Goal: Task Accomplishment & Management: Use online tool/utility

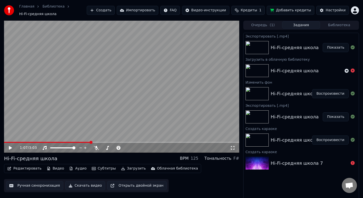
click at [30, 169] on button "Редактировать" at bounding box center [24, 168] width 38 height 7
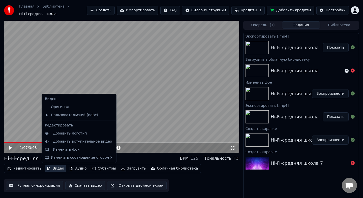
click at [62, 168] on button "Видео" at bounding box center [56, 168] width 22 height 7
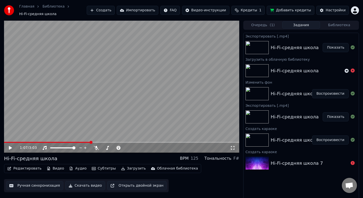
click at [62, 168] on button "Видео" at bounding box center [56, 168] width 22 height 7
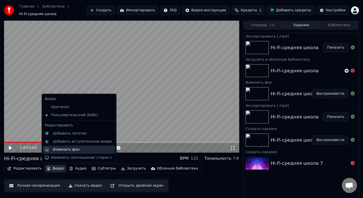
click at [66, 150] on div "Изменить фон" at bounding box center [66, 149] width 27 height 5
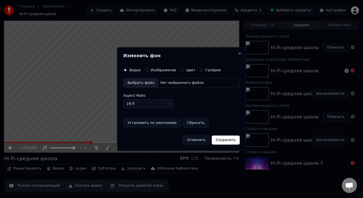
click at [155, 68] on label "Изображение" at bounding box center [163, 70] width 25 height 4
click at [149, 68] on button "Изображение" at bounding box center [147, 70] width 4 height 4
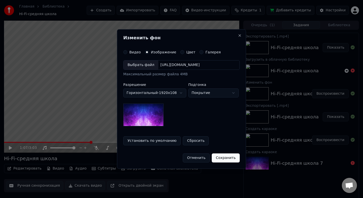
click at [149, 67] on div "Выбрать файл" at bounding box center [141, 65] width 35 height 9
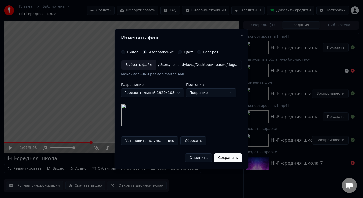
click at [150, 63] on div "Выбрать файл" at bounding box center [138, 65] width 35 height 9
click at [221, 93] on button "Покрытие" at bounding box center [211, 93] width 50 height 9
click at [221, 93] on div at bounding box center [181, 99] width 363 height 198
click at [189, 142] on button "Сбросить" at bounding box center [194, 141] width 26 height 9
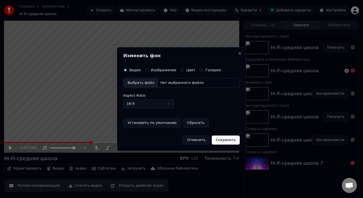
click at [148, 83] on div "Выбрать файл" at bounding box center [141, 82] width 35 height 9
click at [167, 70] on label "Изображение" at bounding box center [163, 70] width 25 height 4
click at [149, 70] on button "Изображение" at bounding box center [147, 70] width 4 height 4
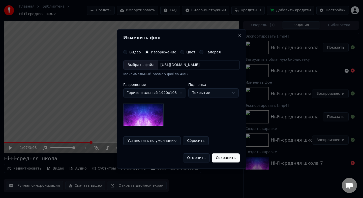
click at [141, 64] on div "Выбрать файл" at bounding box center [141, 65] width 35 height 9
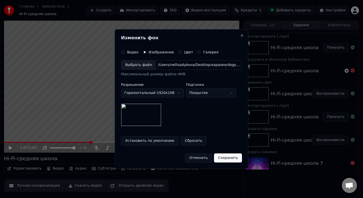
click at [223, 155] on button "Сохранить" at bounding box center [228, 158] width 28 height 9
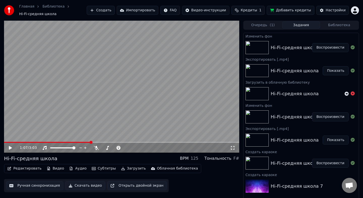
click at [8, 149] on icon at bounding box center [14, 148] width 12 height 4
click at [336, 49] on button "Воспроизвести" at bounding box center [330, 47] width 37 height 9
click at [105, 86] on video at bounding box center [121, 87] width 235 height 132
click at [29, 171] on button "Редактировать" at bounding box center [24, 168] width 38 height 7
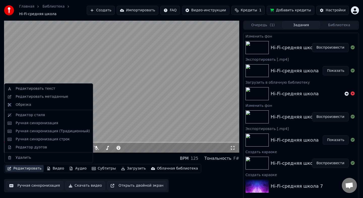
click at [29, 171] on button "Редактировать" at bounding box center [24, 168] width 38 height 7
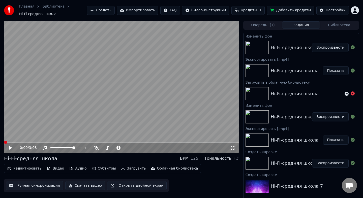
click at [29, 171] on button "Редактировать" at bounding box center [24, 168] width 38 height 7
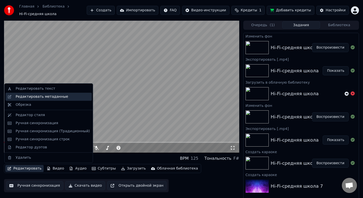
click at [38, 94] on div "Редактировать метаданные" at bounding box center [49, 97] width 86 height 8
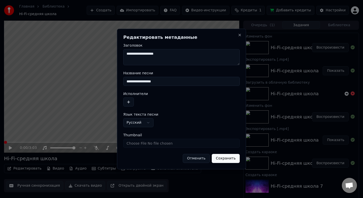
drag, startPoint x: 136, startPoint y: 82, endPoint x: 120, endPoint y: 81, distance: 16.4
click at [120, 81] on div "**********" at bounding box center [181, 99] width 129 height 141
click at [129, 81] on input "**********" at bounding box center [181, 81] width 117 height 9
click at [160, 79] on input "**********" at bounding box center [181, 81] width 117 height 9
type input "**********"
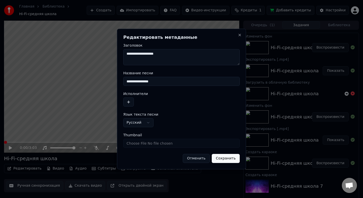
drag, startPoint x: 135, startPoint y: 54, endPoint x: 169, endPoint y: 51, distance: 34.2
click at [169, 51] on textarea "**********" at bounding box center [181, 57] width 117 height 16
drag, startPoint x: 167, startPoint y: 52, endPoint x: 135, endPoint y: 55, distance: 32.4
click at [135, 55] on textarea "**********" at bounding box center [181, 57] width 117 height 16
type textarea "*****"
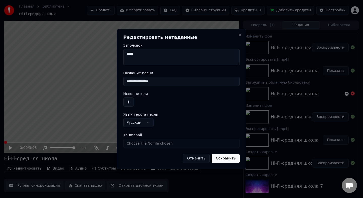
click at [130, 99] on button "button" at bounding box center [128, 102] width 11 height 9
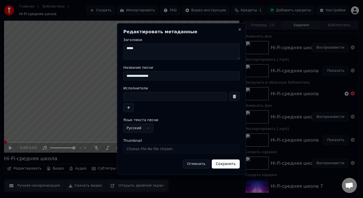
drag, startPoint x: 144, startPoint y: 52, endPoint x: 125, endPoint y: 48, distance: 19.7
click at [122, 52] on div "**********" at bounding box center [181, 99] width 129 height 152
drag, startPoint x: 137, startPoint y: 47, endPoint x: 126, endPoint y: 48, distance: 10.9
click at [126, 48] on textarea "*****" at bounding box center [181, 52] width 117 height 16
click at [139, 95] on input at bounding box center [175, 96] width 104 height 9
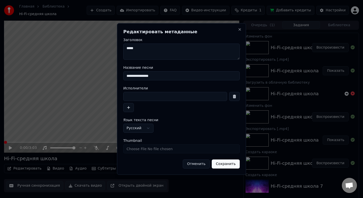
paste input "*****"
type input "*****"
click at [216, 165] on button "Сохранить" at bounding box center [226, 164] width 28 height 9
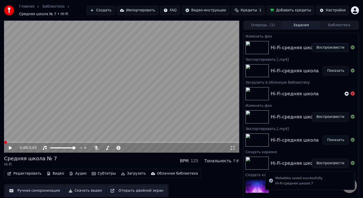
click at [29, 174] on button "Редактировать" at bounding box center [24, 173] width 38 height 7
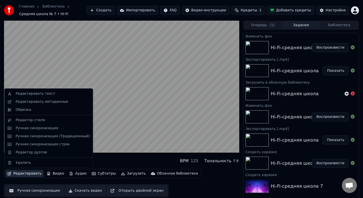
click at [29, 173] on button "Редактировать" at bounding box center [24, 173] width 38 height 7
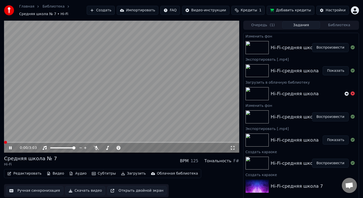
click at [4, 142] on span at bounding box center [5, 142] width 3 height 3
click at [9, 147] on icon at bounding box center [10, 148] width 3 height 3
click at [19, 175] on button "Редактировать" at bounding box center [24, 173] width 38 height 7
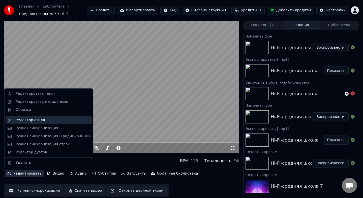
click at [29, 122] on div "Редактор стиля" at bounding box center [30, 120] width 29 height 5
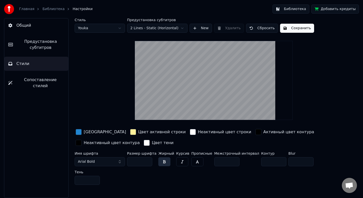
click at [39, 45] on span "Предустановка субтитров" at bounding box center [40, 45] width 47 height 12
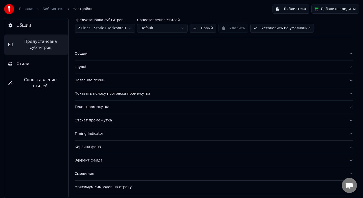
click at [89, 134] on div "Timing Indicator" at bounding box center [210, 133] width 270 height 5
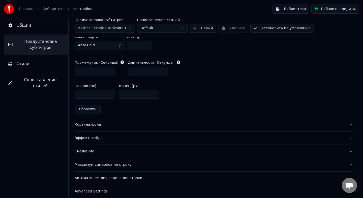
scroll to position [251, 0]
click at [89, 125] on div "Корзина фона" at bounding box center [210, 124] width 270 height 5
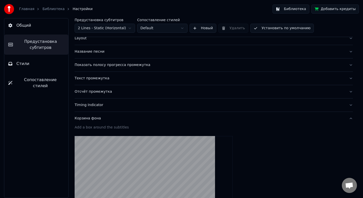
scroll to position [0, 0]
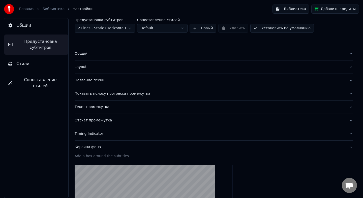
click at [87, 78] on div "Название песни" at bounding box center [210, 80] width 270 height 5
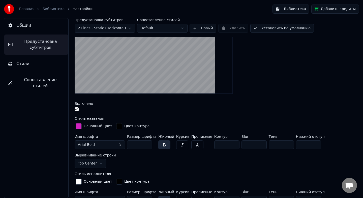
scroll to position [86, 0]
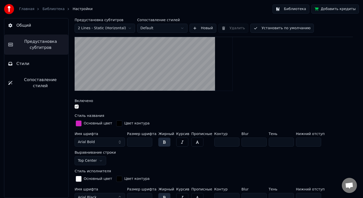
type input "*"
click at [257, 141] on input "*" at bounding box center [254, 142] width 25 height 9
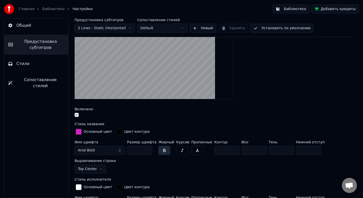
scroll to position [80, 0]
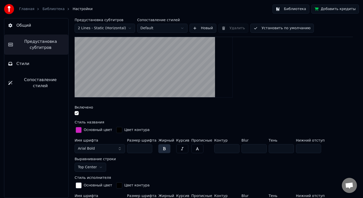
click at [286, 147] on input "*" at bounding box center [281, 148] width 25 height 9
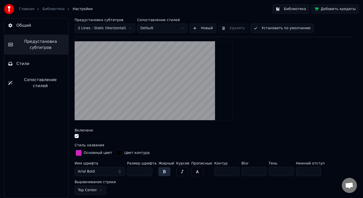
scroll to position [57, 0]
click at [284, 173] on input "*" at bounding box center [281, 171] width 25 height 9
type input "*"
click at [284, 173] on input "*" at bounding box center [281, 171] width 25 height 9
click at [231, 173] on input "*" at bounding box center [226, 171] width 25 height 9
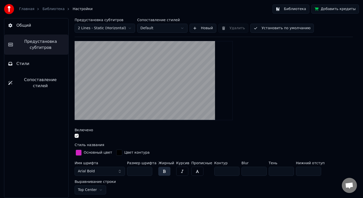
click at [231, 173] on input "*" at bounding box center [226, 171] width 25 height 9
type input "*"
click at [231, 173] on input "*" at bounding box center [226, 171] width 25 height 9
type input "*"
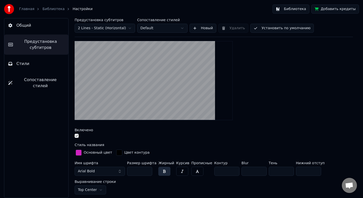
click at [285, 172] on input "*" at bounding box center [281, 171] width 25 height 9
click at [82, 153] on div "Основный цвет" at bounding box center [94, 153] width 39 height 8
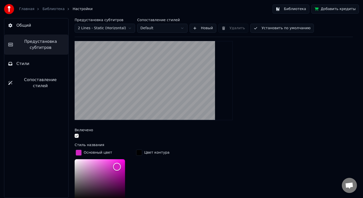
click at [116, 160] on div "Color" at bounding box center [100, 179] width 50 height 41
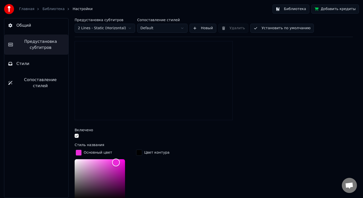
scroll to position [59, 0]
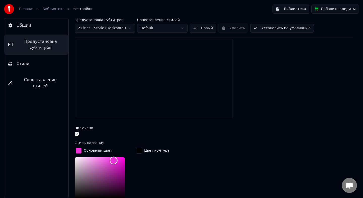
click at [114, 160] on div "Color" at bounding box center [114, 161] width 8 height 8
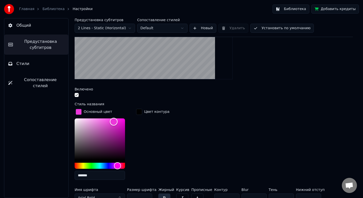
scroll to position [102, 0]
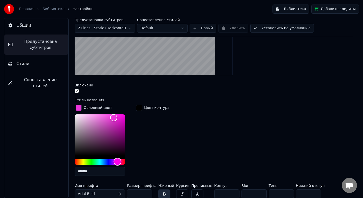
click at [83, 160] on div "Hue" at bounding box center [100, 162] width 50 height 6
type input "*******"
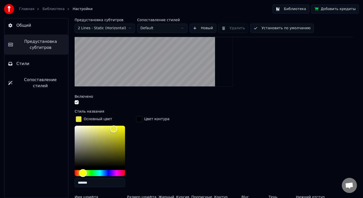
scroll to position [68, 0]
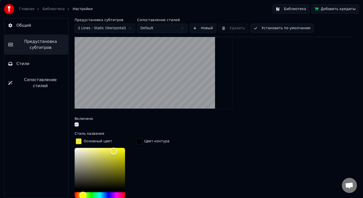
click at [29, 63] on button "Стили" at bounding box center [36, 64] width 64 height 14
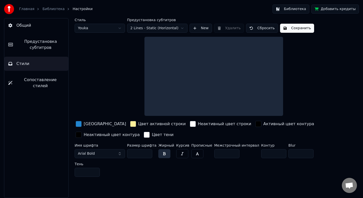
scroll to position [0, 0]
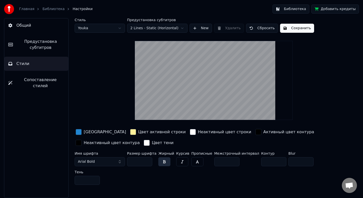
click at [293, 26] on button "Сохранить" at bounding box center [297, 28] width 34 height 9
click at [57, 8] on link "Библиотека" at bounding box center [53, 9] width 22 height 5
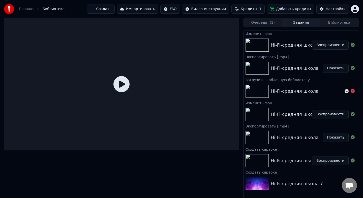
click at [326, 48] on button "Воспроизвести" at bounding box center [330, 45] width 37 height 9
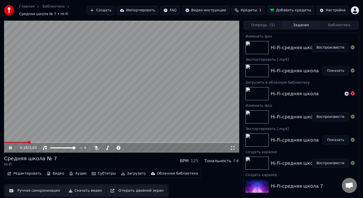
click at [48, 142] on span at bounding box center [121, 142] width 235 height 1
click at [42, 142] on span at bounding box center [23, 142] width 39 height 1
click at [22, 174] on button "Редактировать" at bounding box center [24, 173] width 38 height 7
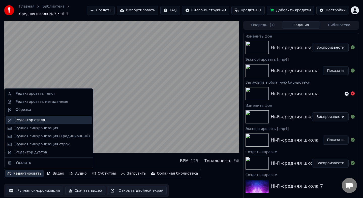
click at [35, 120] on div "Редактор стиля" at bounding box center [30, 120] width 29 height 5
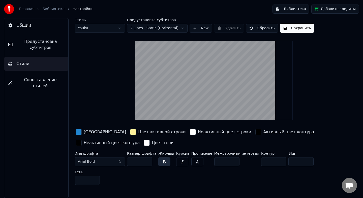
click at [79, 131] on div "button" at bounding box center [79, 132] width 6 height 6
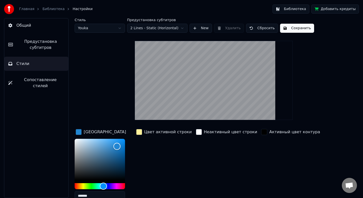
click at [89, 195] on input "*******" at bounding box center [100, 196] width 50 height 9
click at [39, 46] on span "Предустановка субтитров" at bounding box center [40, 45] width 47 height 12
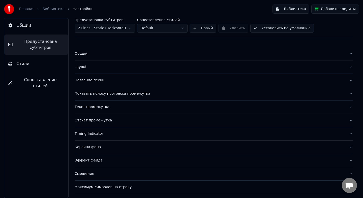
click at [95, 80] on div "Название песни" at bounding box center [210, 80] width 270 height 5
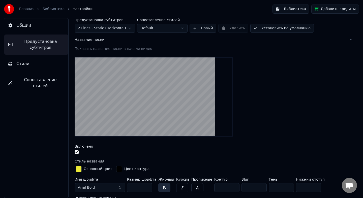
scroll to position [41, 0]
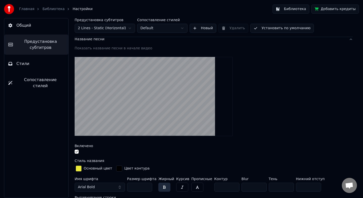
click at [78, 169] on div "button" at bounding box center [79, 169] width 6 height 6
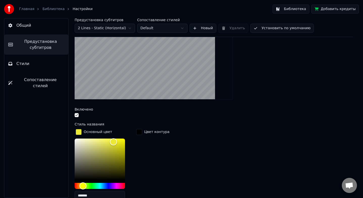
scroll to position [78, 0]
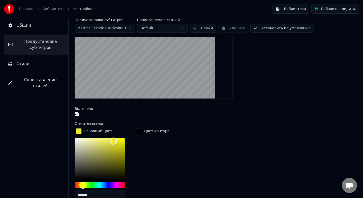
click at [90, 193] on input "*******" at bounding box center [100, 194] width 50 height 9
paste input "text"
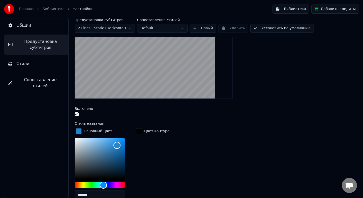
type input "*******"
click at [155, 160] on div "Цвет контура" at bounding box center [152, 165] width 35 height 76
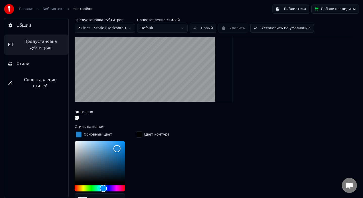
scroll to position [80, 0]
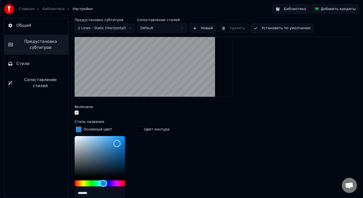
click at [291, 30] on button "Установить по умолчанию" at bounding box center [283, 28] width 64 height 9
click at [44, 9] on link "Библиотека" at bounding box center [53, 9] width 22 height 5
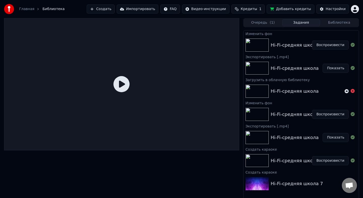
click at [326, 47] on button "Воспроизвести" at bounding box center [330, 45] width 37 height 9
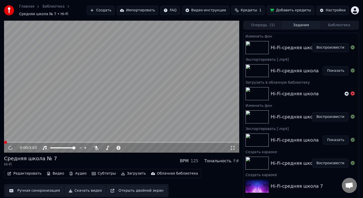
click at [354, 94] on icon at bounding box center [353, 94] width 4 height 4
click at [81, 174] on button "Аудио" at bounding box center [77, 173] width 21 height 7
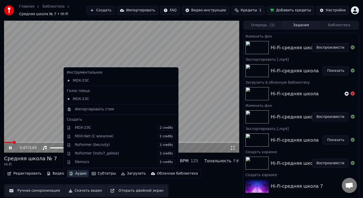
click at [81, 174] on button "Аудио" at bounding box center [77, 173] width 21 height 7
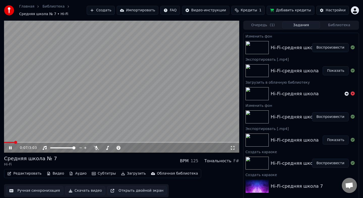
click at [58, 175] on button "Видео" at bounding box center [56, 173] width 22 height 7
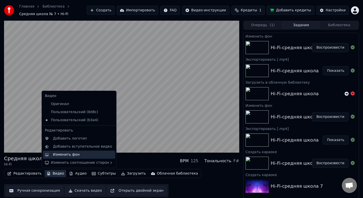
click at [68, 155] on div "Изменить фон" at bounding box center [66, 154] width 27 height 5
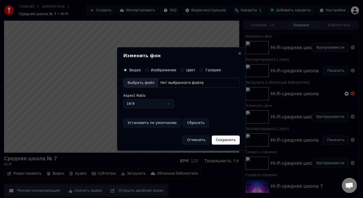
click at [163, 70] on label "Изображение" at bounding box center [163, 70] width 25 height 4
click at [149, 70] on button "Изображение" at bounding box center [147, 70] width 4 height 4
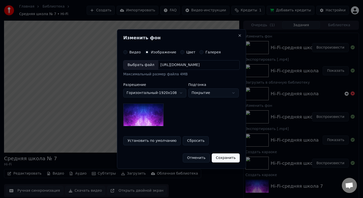
click at [208, 52] on label "Галерея" at bounding box center [213, 52] width 15 height 4
click at [204, 52] on button "Галерея" at bounding box center [202, 52] width 4 height 4
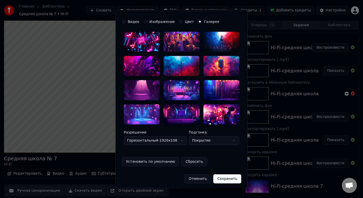
scroll to position [13, 0]
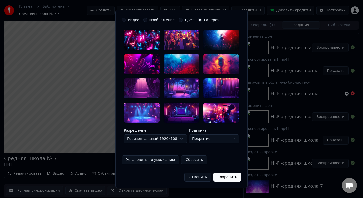
click at [196, 177] on button "Отменить" at bounding box center [197, 177] width 27 height 9
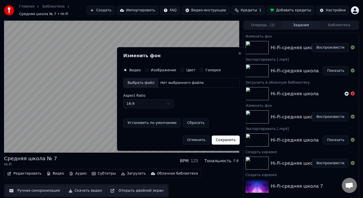
scroll to position [0, 0]
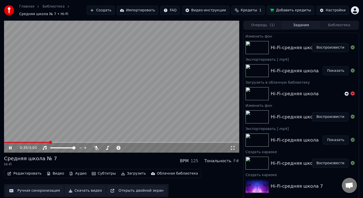
click at [104, 88] on video at bounding box center [121, 87] width 235 height 132
click at [130, 174] on button "Загрузить" at bounding box center [133, 173] width 29 height 7
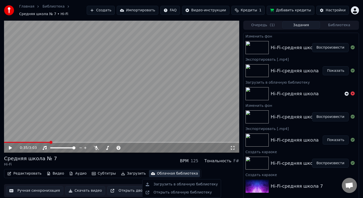
scroll to position [3, 0]
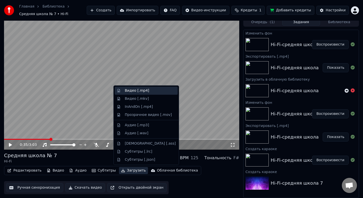
click at [142, 91] on div "Видео [.mp4]" at bounding box center [137, 90] width 24 height 5
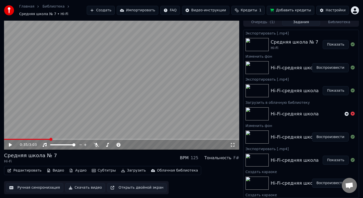
click at [48, 8] on link "Библиотека" at bounding box center [53, 6] width 22 height 5
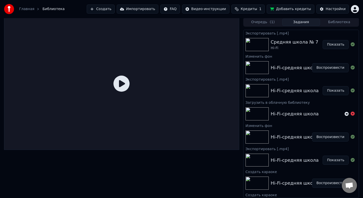
scroll to position [1, 0]
click at [30, 8] on link "Главная" at bounding box center [26, 9] width 15 height 5
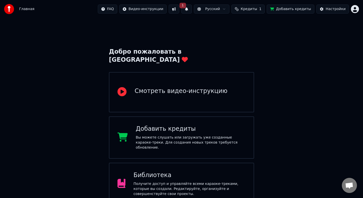
click at [178, 10] on button at bounding box center [174, 9] width 11 height 9
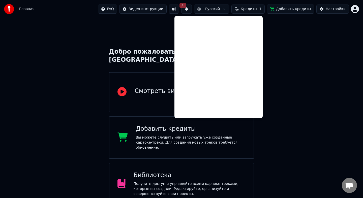
click at [190, 10] on button "1" at bounding box center [186, 9] width 11 height 9
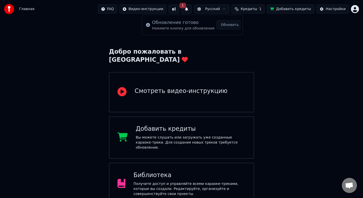
click at [225, 26] on button "Обновить" at bounding box center [230, 24] width 26 height 9
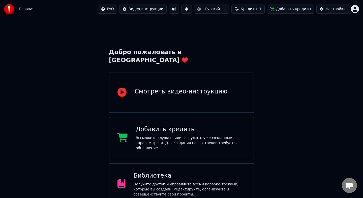
click at [254, 13] on button "Кредиты 1" at bounding box center [248, 9] width 33 height 9
click at [242, 46] on button "Обновить" at bounding box center [252, 46] width 31 height 9
click at [248, 15] on div "Пополнить Остаток Срок действия (дней) 15 1 28 Обновить" at bounding box center [252, 35] width 88 height 41
click at [247, 11] on span "Кредиты" at bounding box center [249, 9] width 16 height 5
